Goal: Task Accomplishment & Management: Manage account settings

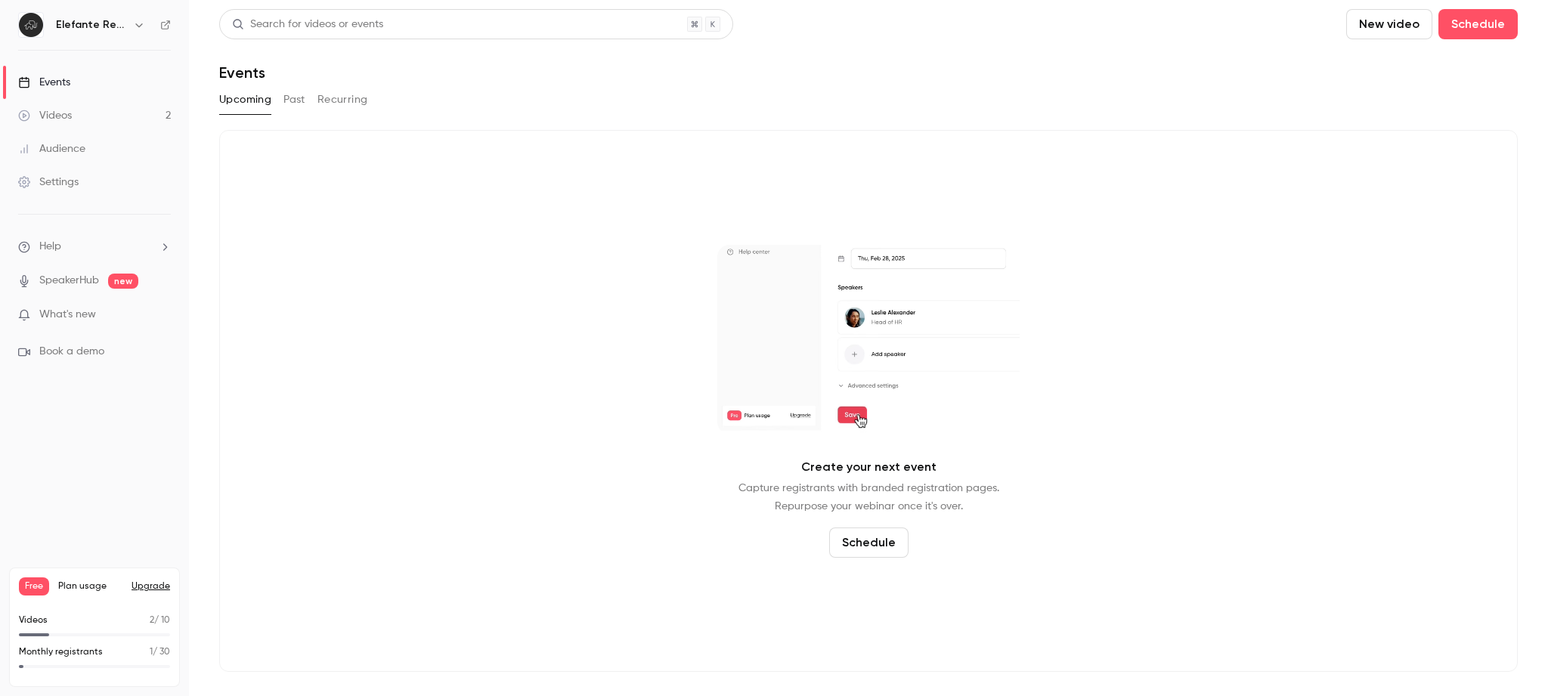
click at [93, 186] on link "Settings" at bounding box center [94, 182] width 189 height 33
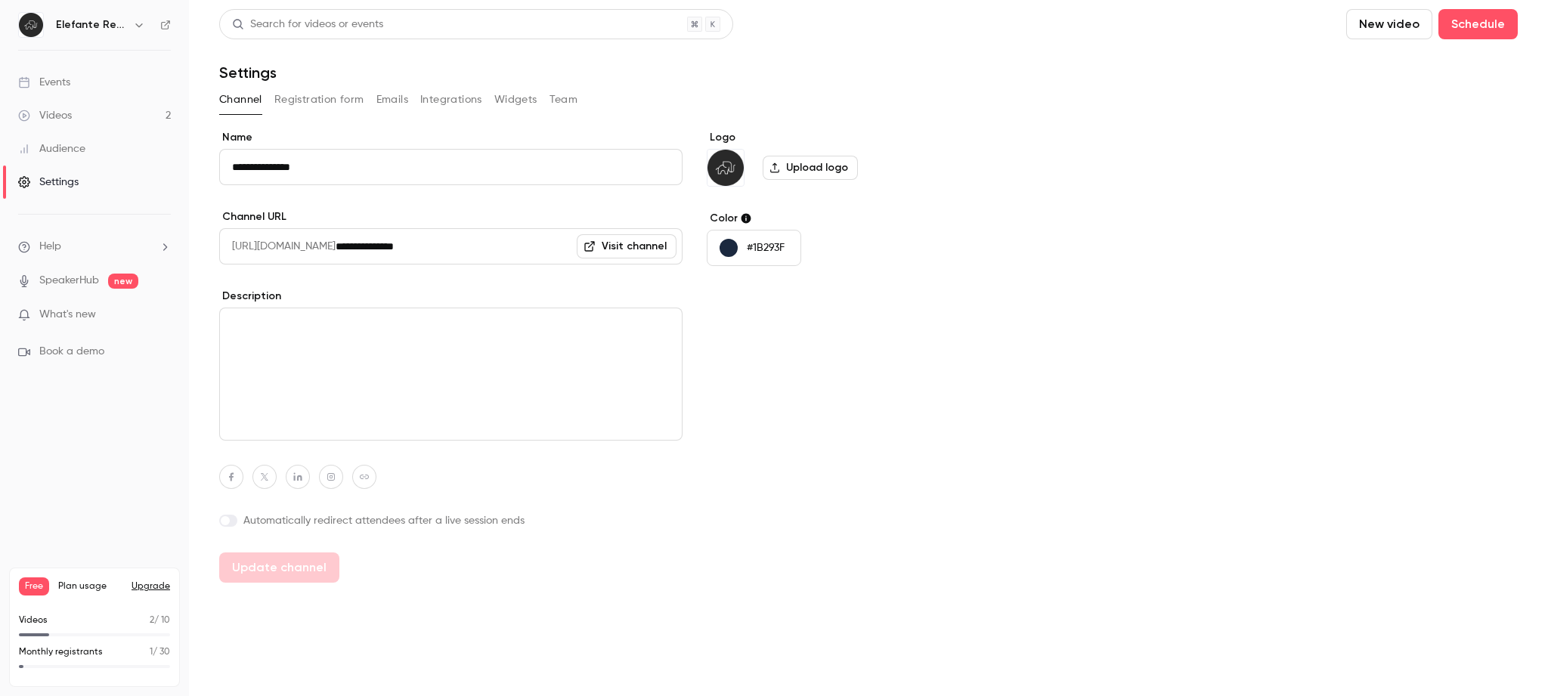
click at [569, 98] on button "Team" at bounding box center [563, 100] width 29 height 24
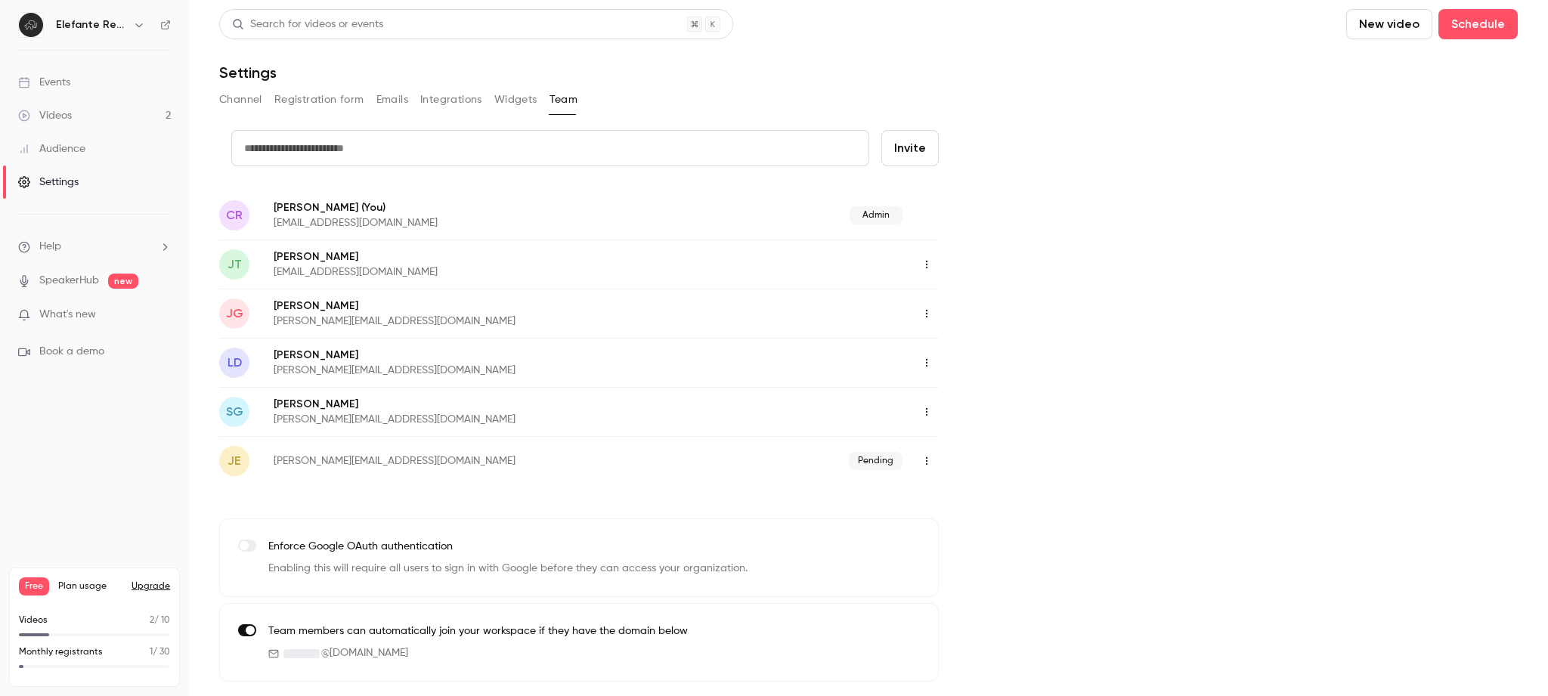
click at [803, 155] on input "text" at bounding box center [550, 148] width 638 height 36
type input "**********"
click at [916, 153] on button "Invite" at bounding box center [909, 148] width 57 height 36
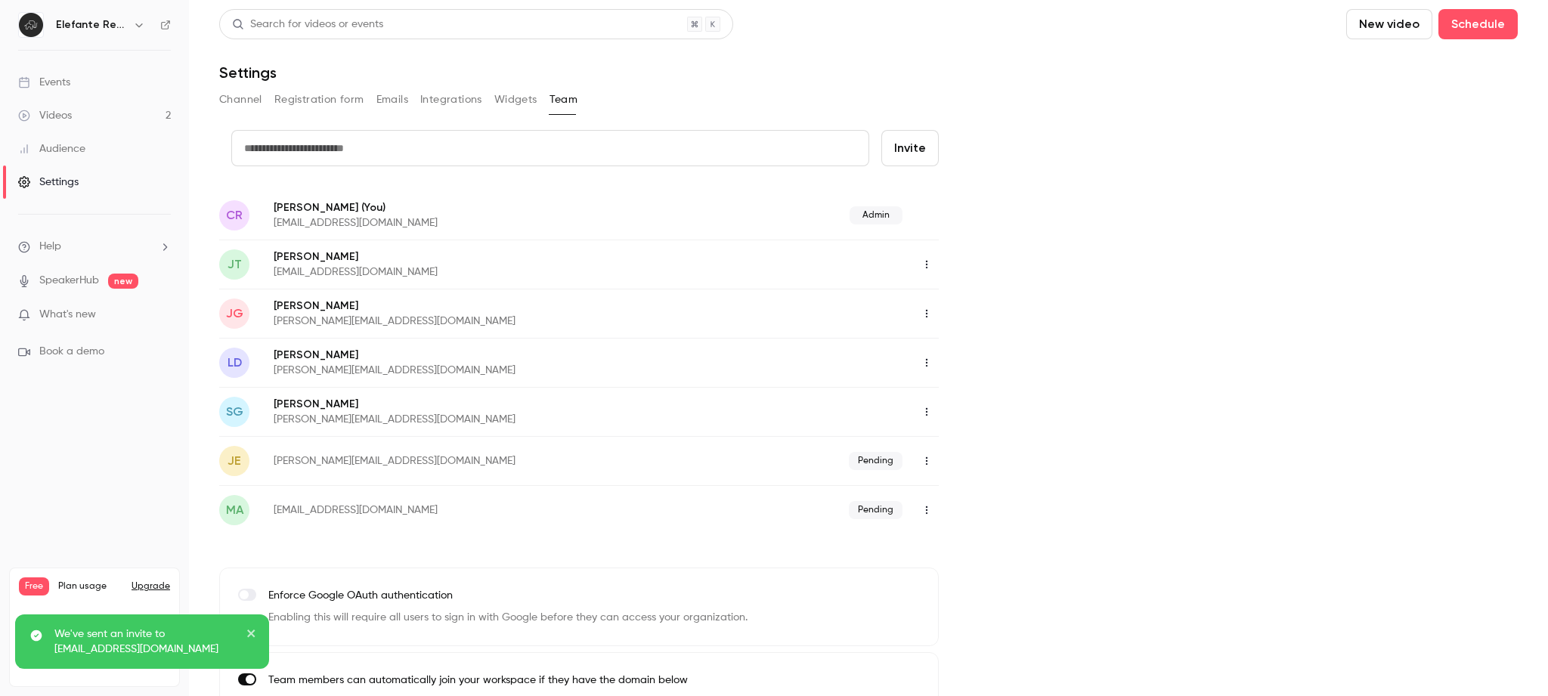
click at [923, 267] on icon "button" at bounding box center [926, 264] width 12 height 11
click at [987, 309] on div "Assign admin role" at bounding box center [1008, 302] width 115 height 15
click at [924, 366] on icon "button" at bounding box center [926, 362] width 12 height 11
click at [954, 406] on div "Assign admin role" at bounding box center [1008, 401] width 115 height 15
click at [1179, 336] on div "credit card Invite [PERSON_NAME] [PERSON_NAME] (You) [EMAIL_ADDRESS][DOMAIN_NAM…" at bounding box center [868, 430] width 1298 height 601
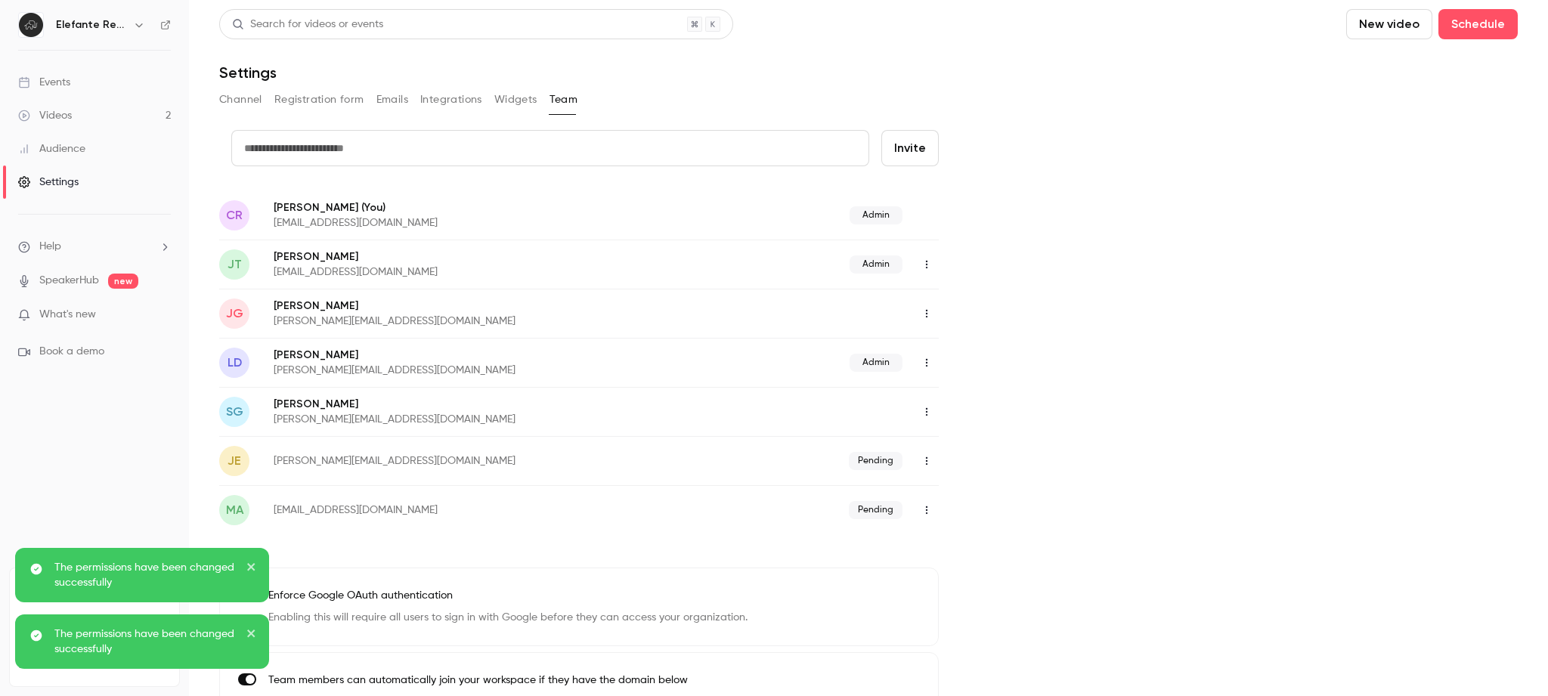
click at [919, 308] on button "button" at bounding box center [926, 314] width 24 height 24
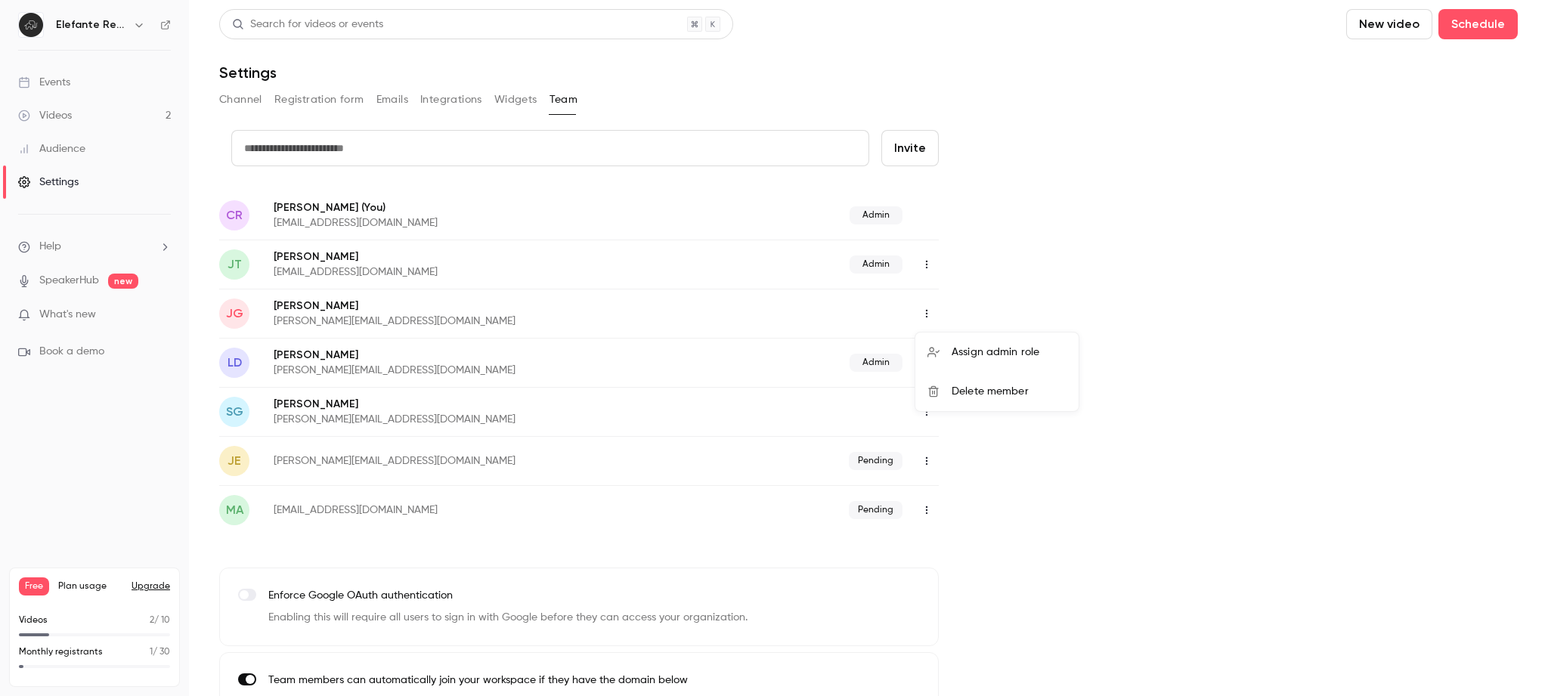
click at [1018, 357] on div "Assign admin role" at bounding box center [1008, 352] width 115 height 15
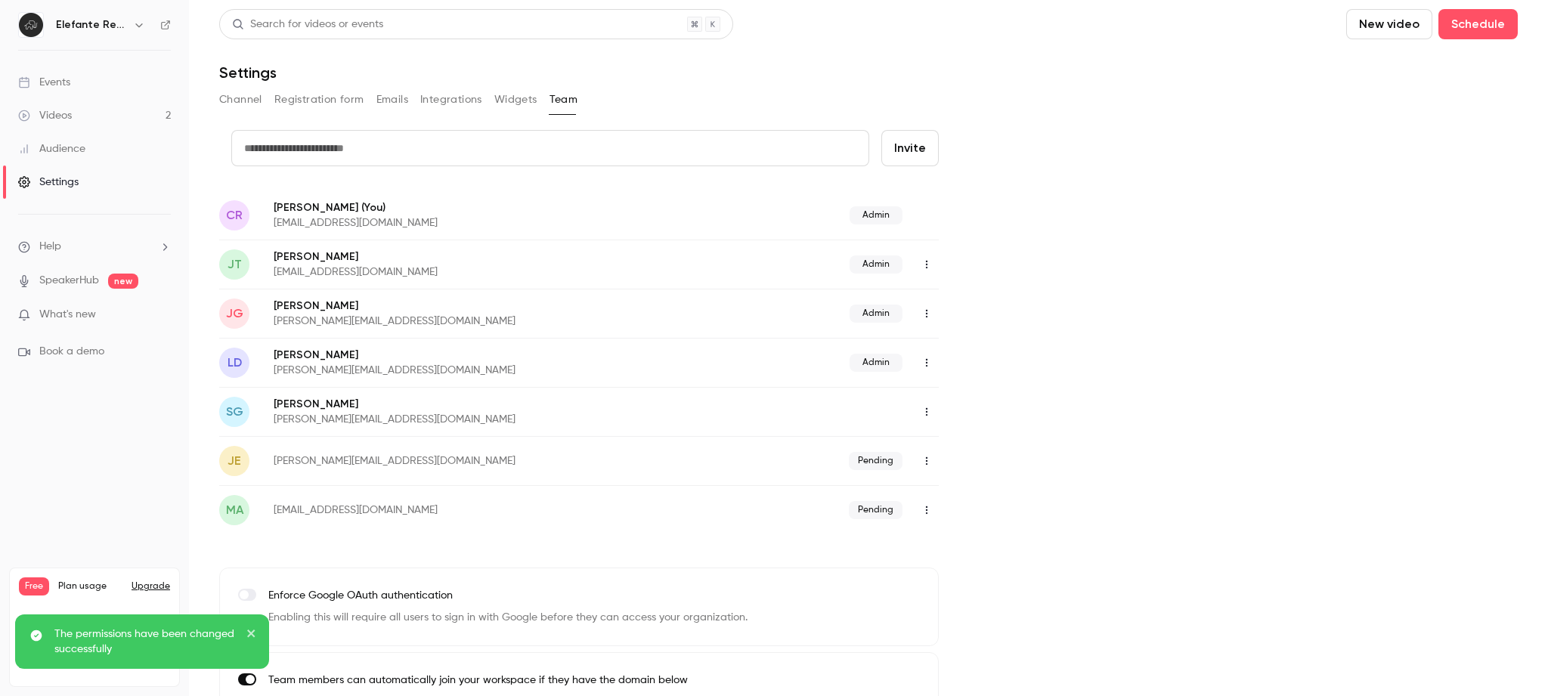
click at [1213, 288] on div "credit card Invite [PERSON_NAME] [PERSON_NAME] (You) [EMAIL_ADDRESS][DOMAIN_NAM…" at bounding box center [868, 430] width 1298 height 601
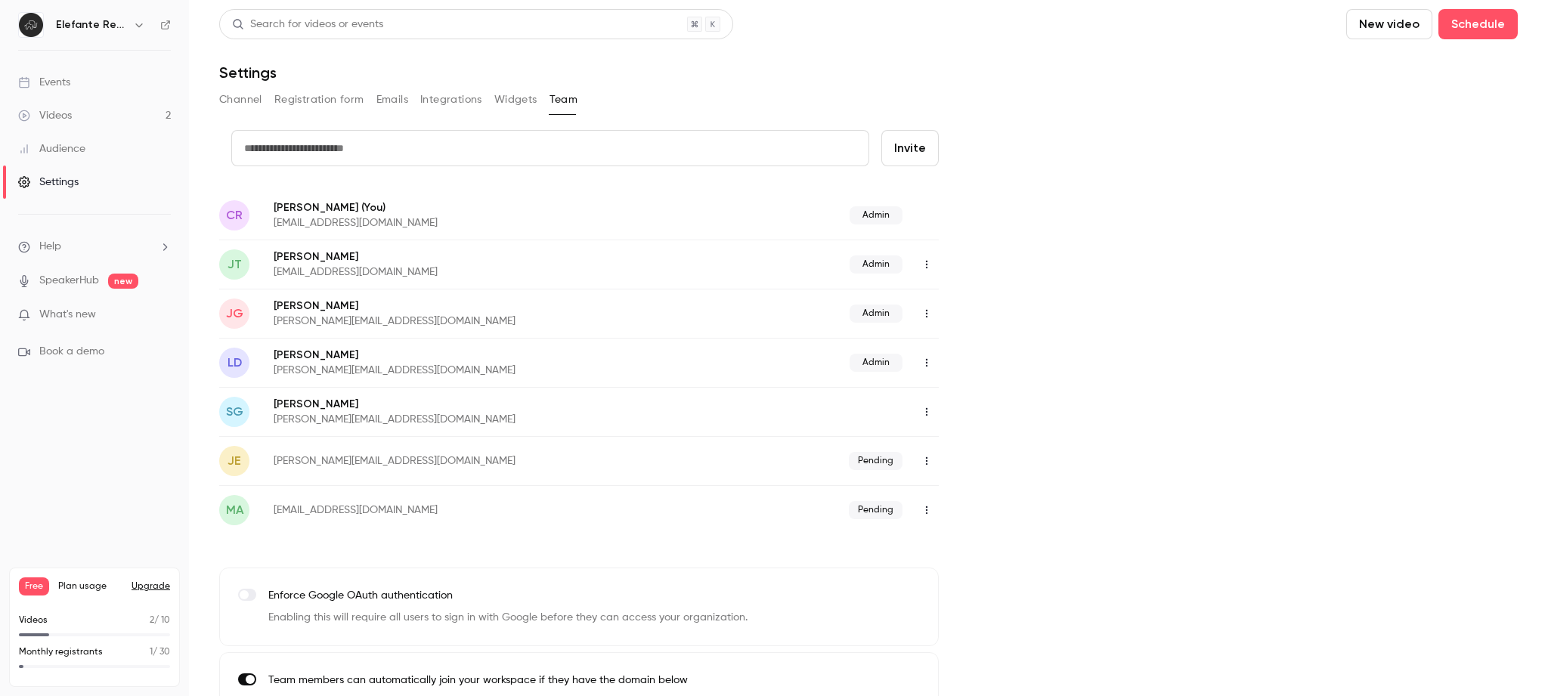
click at [101, 114] on link "Videos 2" at bounding box center [94, 115] width 189 height 33
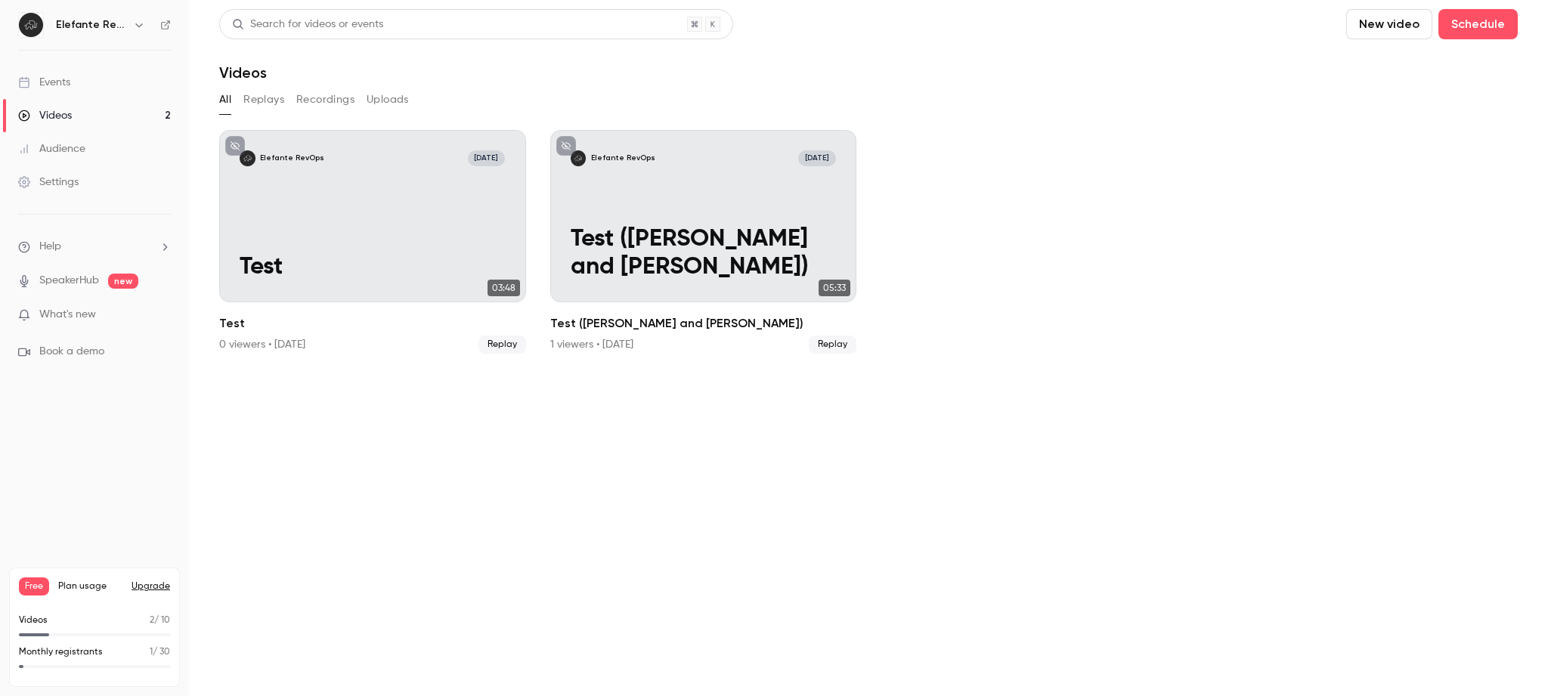
click at [113, 34] on div "Elefante RevOps" at bounding box center [94, 25] width 153 height 26
click at [119, 28] on h6 "Elefante RevOps" at bounding box center [91, 24] width 71 height 15
click at [133, 25] on icon "button" at bounding box center [139, 25] width 12 height 12
click at [1018, 157] on div at bounding box center [774, 348] width 1548 height 696
